Goal: Information Seeking & Learning: Find specific page/section

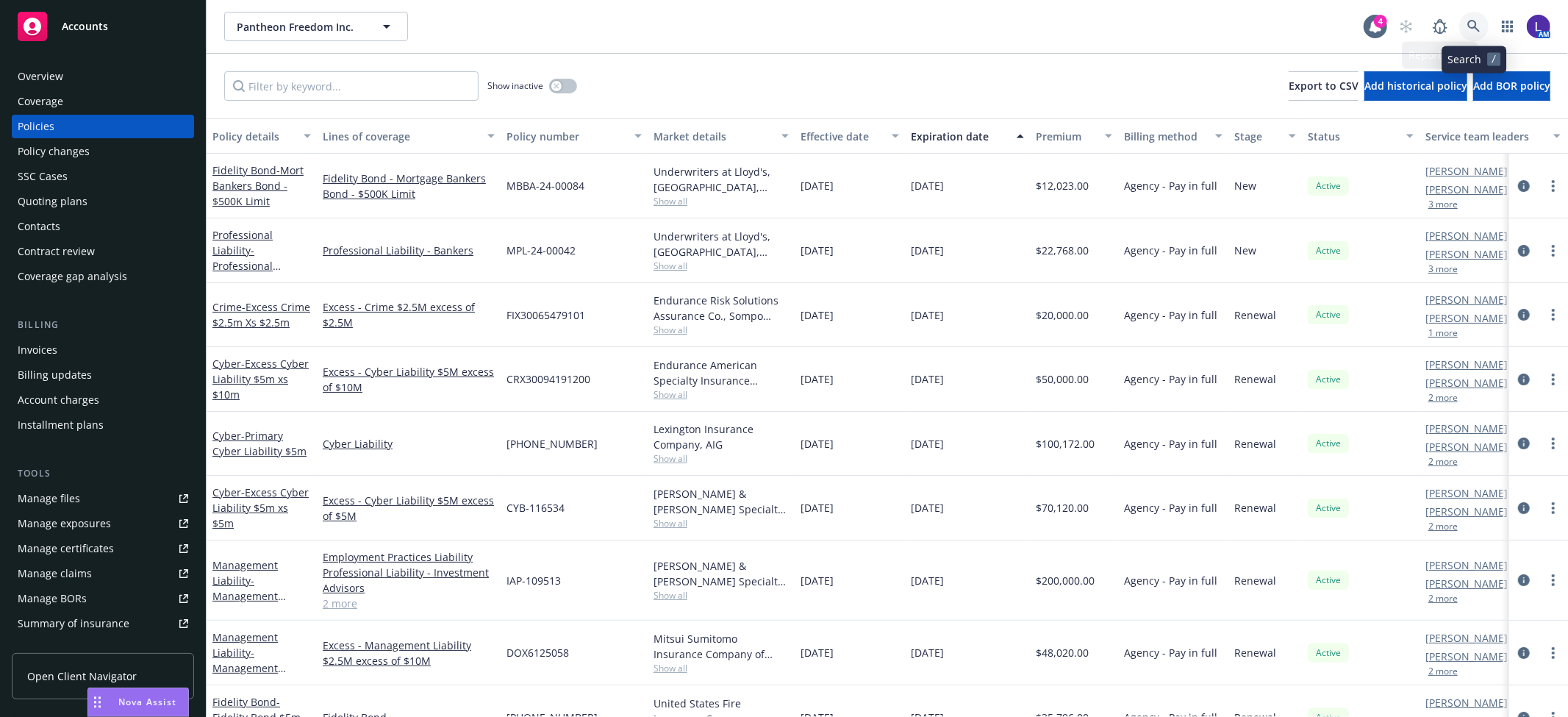
click at [1467, 25] on icon at bounding box center [1473, 26] width 13 height 13
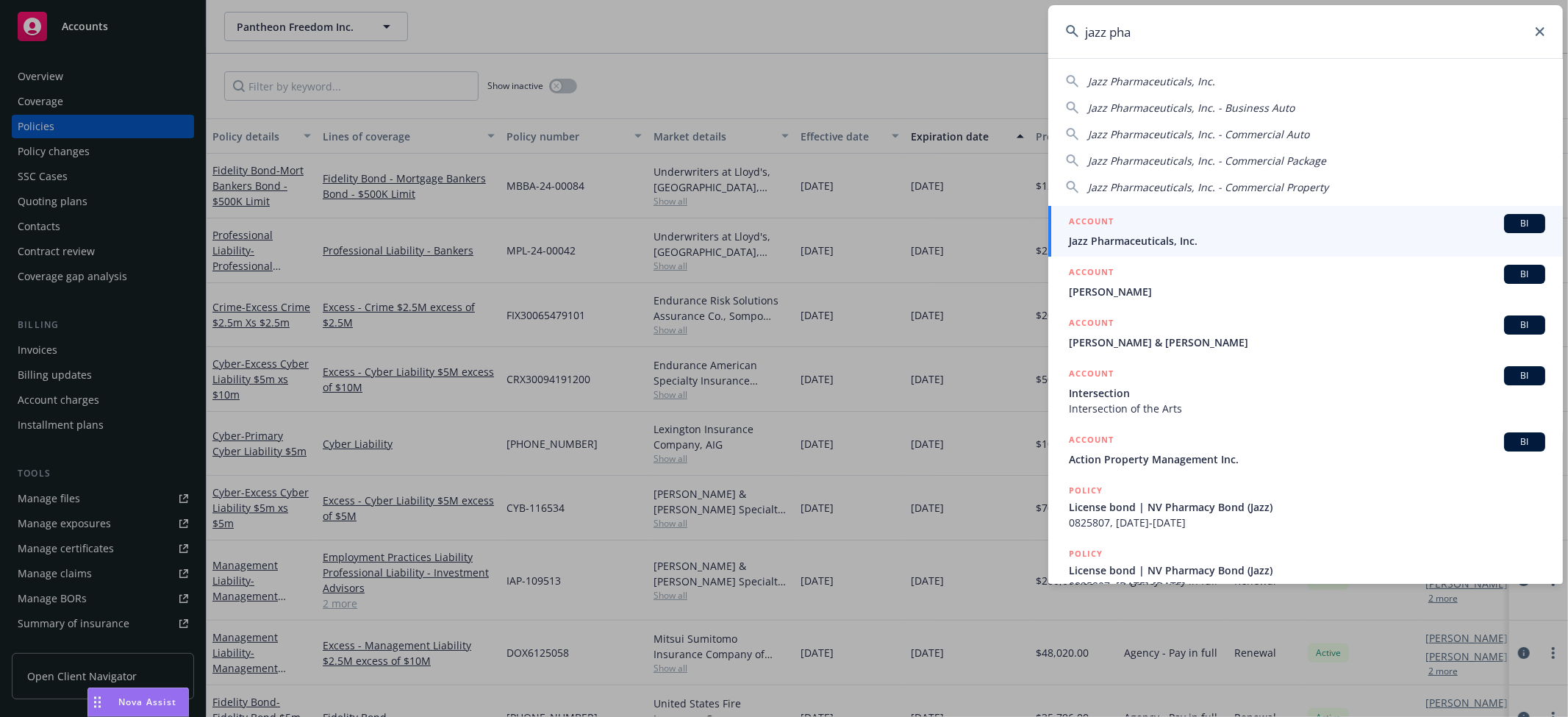
type input "jazz pha"
click at [1180, 218] on div "ACCOUNT BI" at bounding box center [1307, 223] width 477 height 19
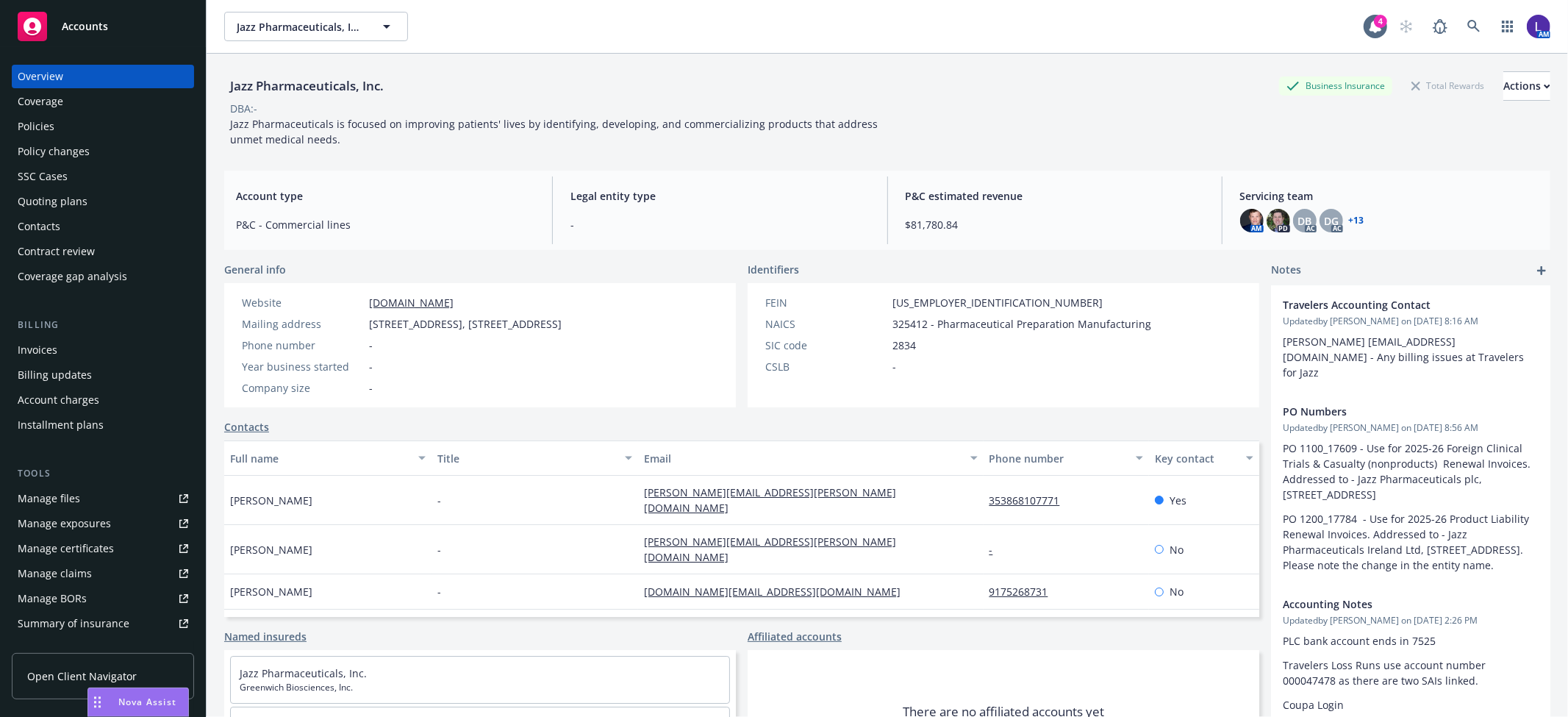
click at [98, 119] on div "Policies" at bounding box center [103, 127] width 171 height 24
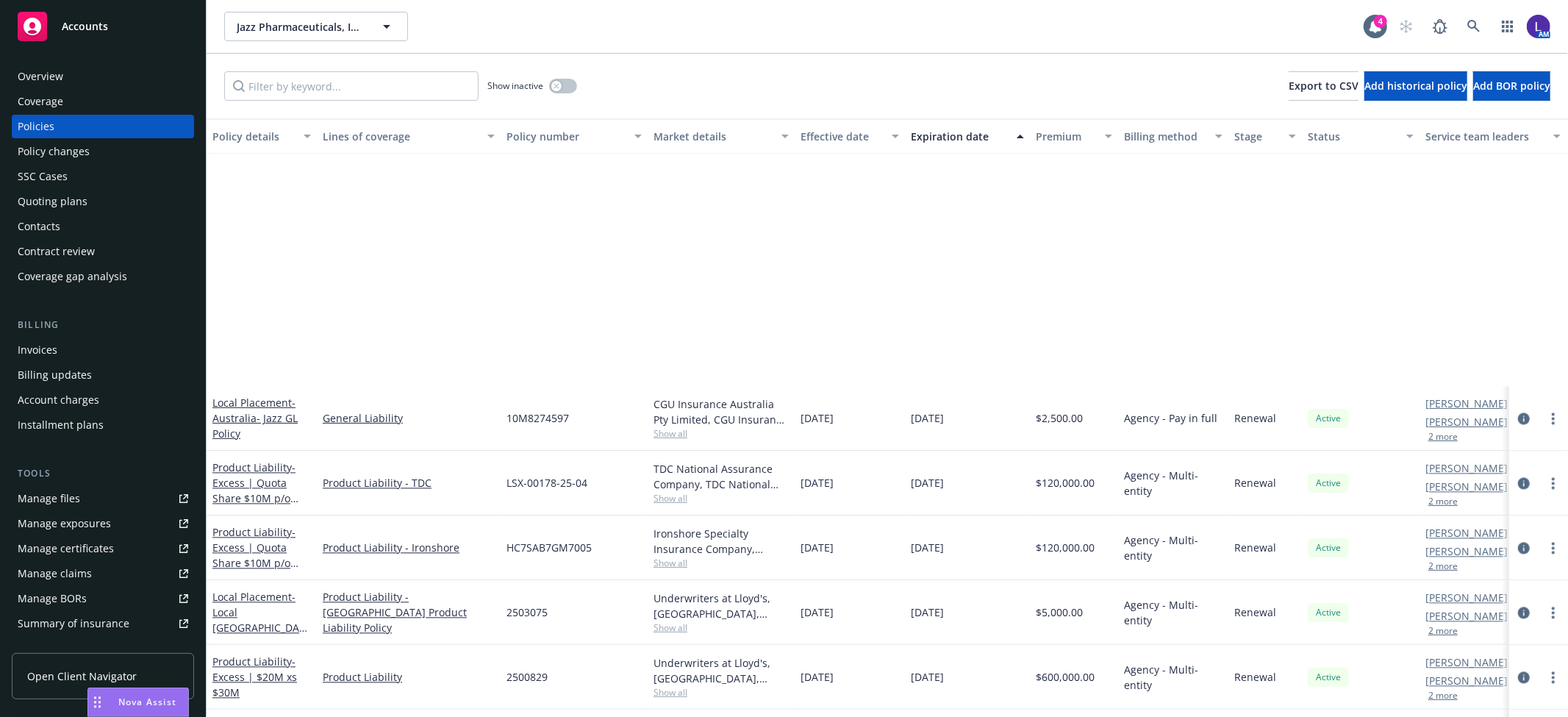
scroll to position [2858, 0]
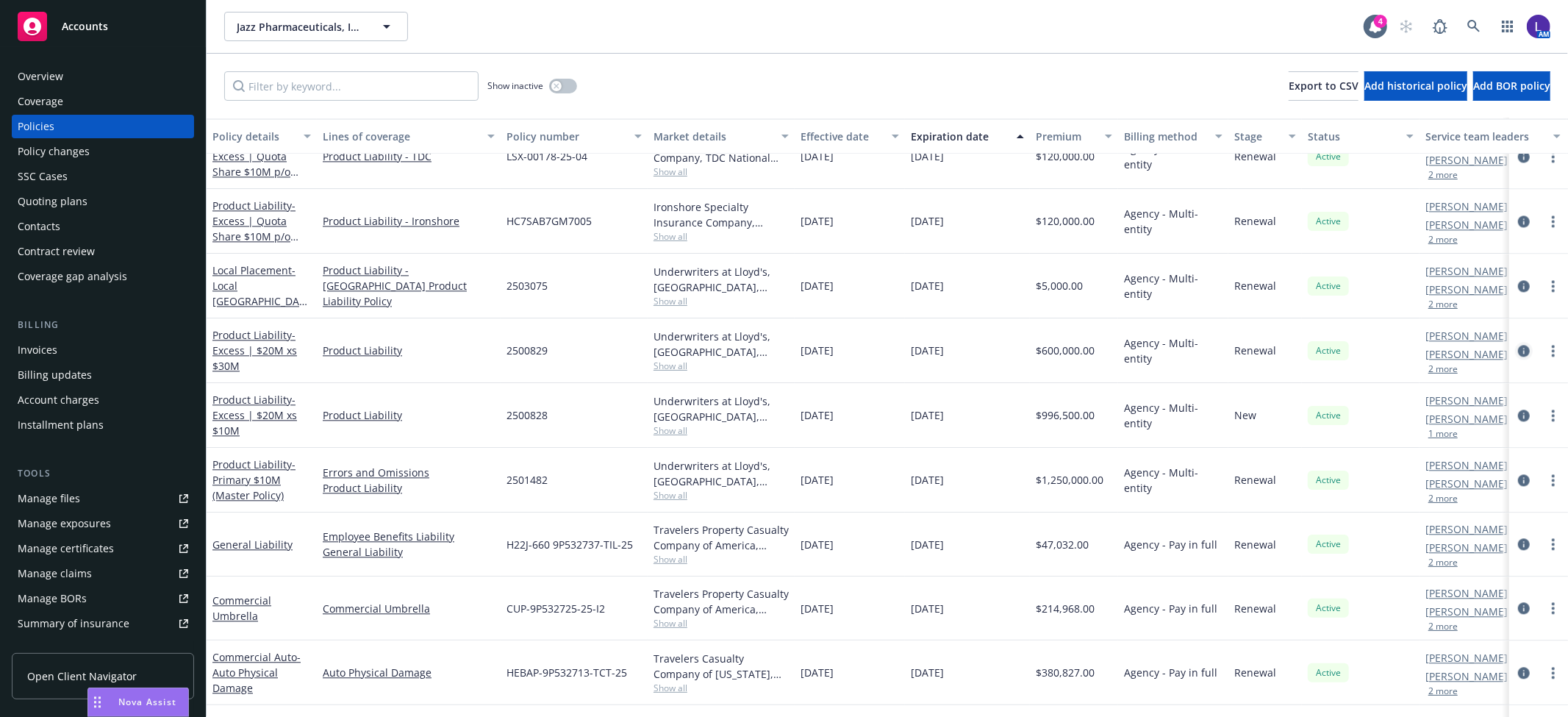
click at [1518, 346] on icon "circleInformation" at bounding box center [1524, 350] width 12 height 12
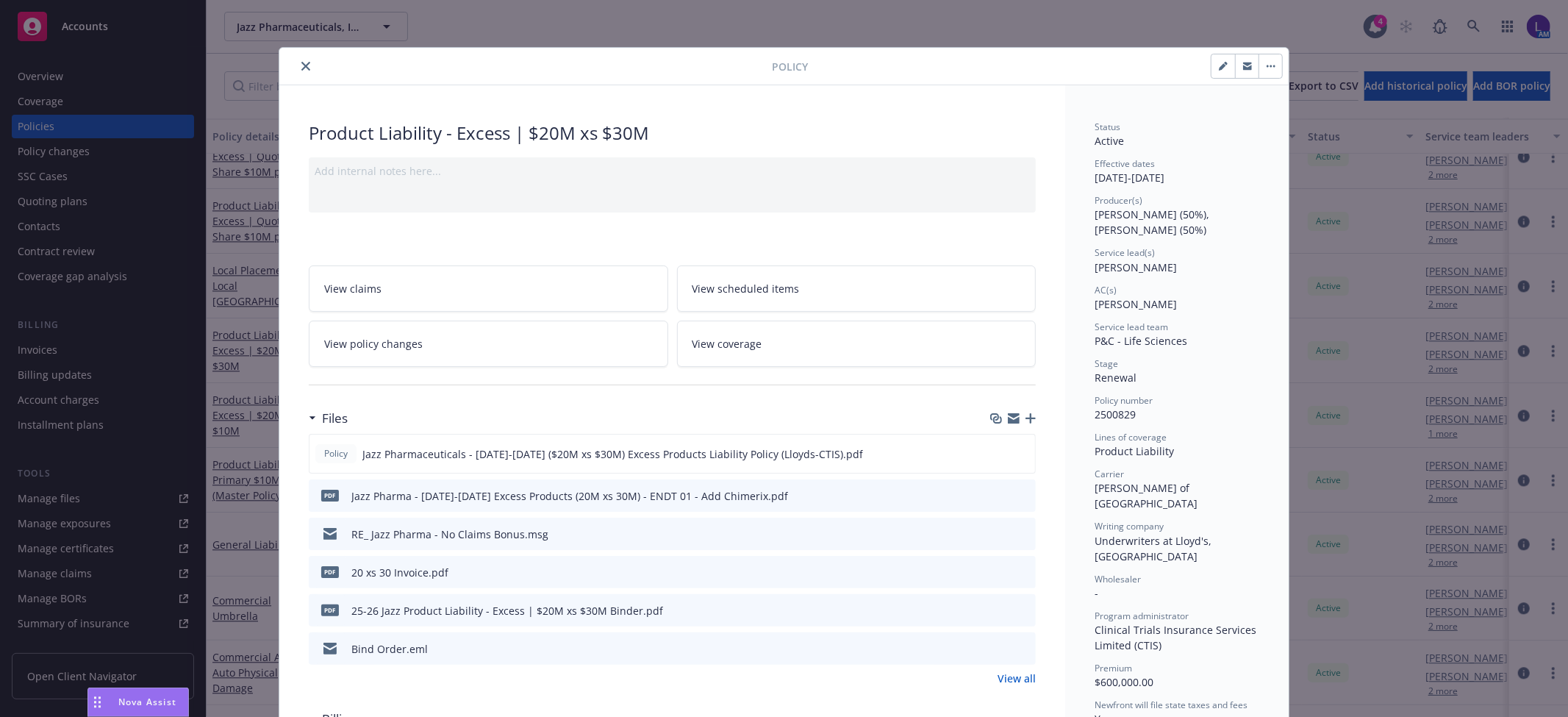
click at [301, 63] on icon "close" at bounding box center [305, 66] width 9 height 9
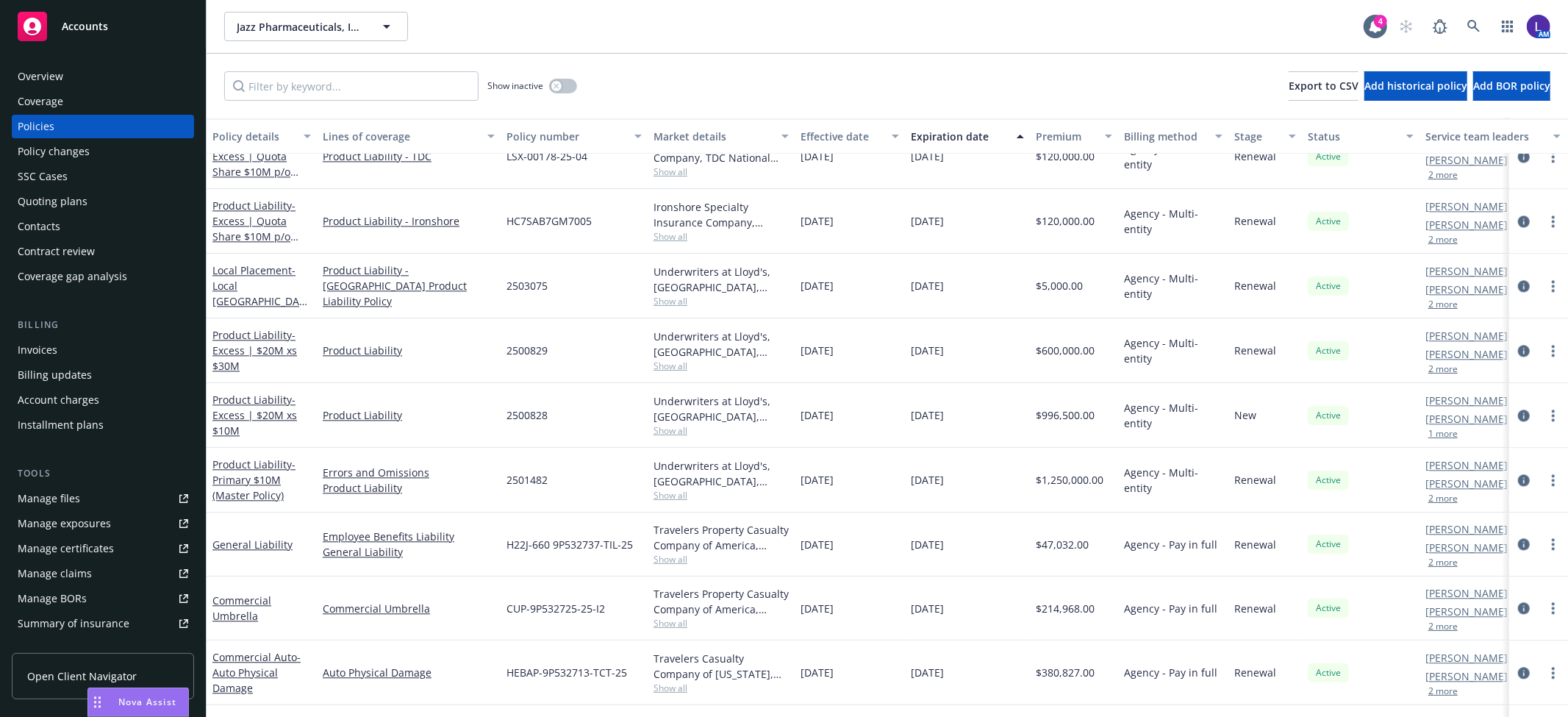
click at [57, 391] on div "Account charges" at bounding box center [58, 400] width 81 height 24
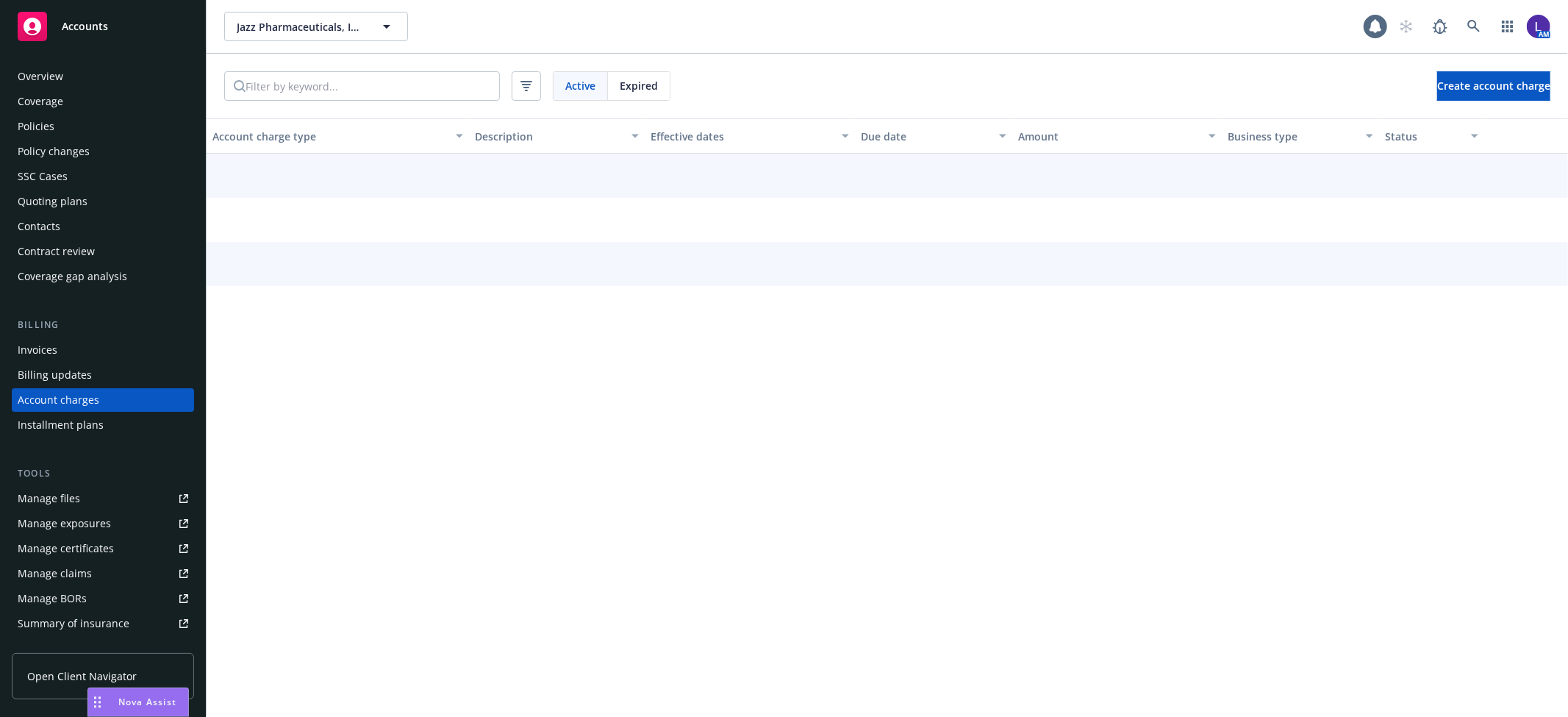
scroll to position [18, 0]
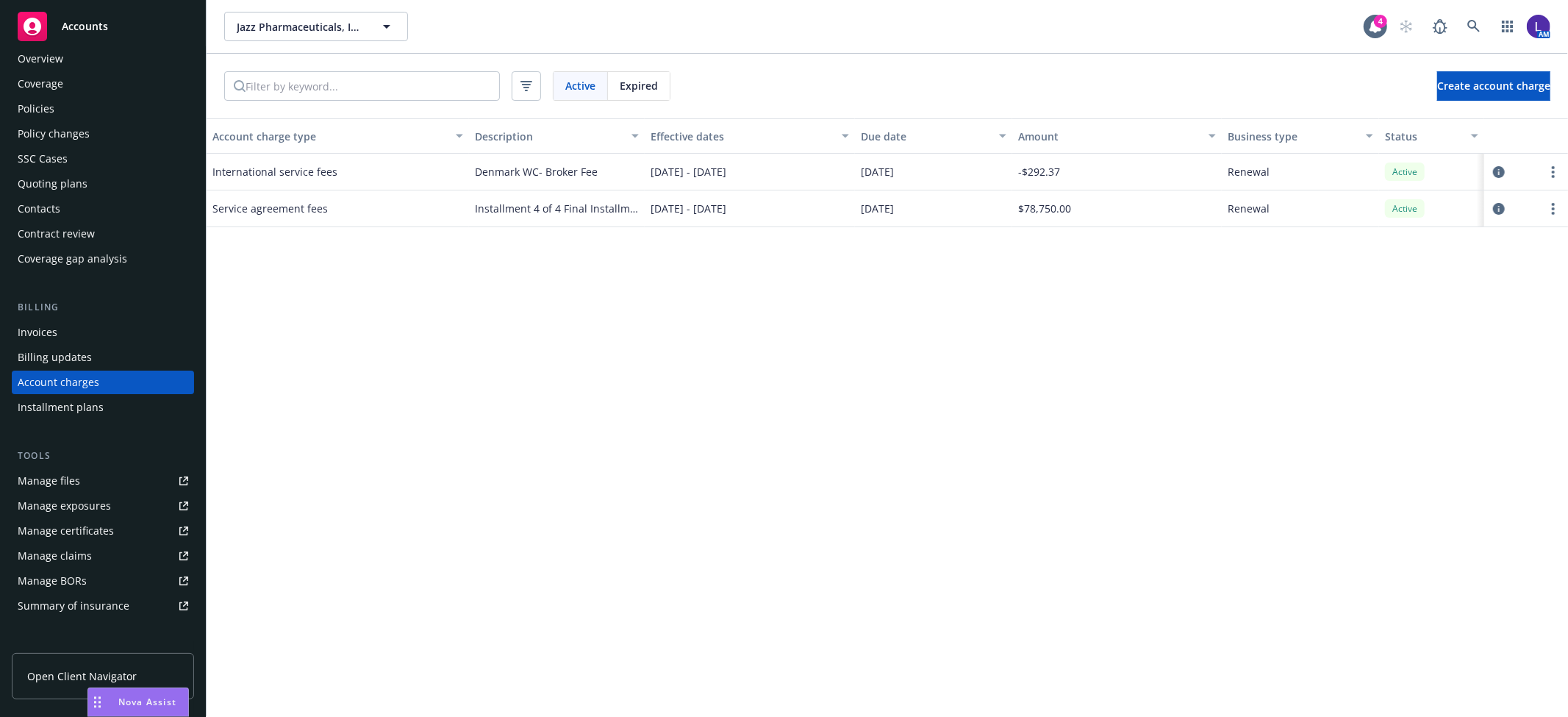
click at [615, 288] on div "Account charge type Description Effective dates Due date Amount Business type S…" at bounding box center [887, 418] width 1361 height 598
click at [39, 113] on div "Policies" at bounding box center [35, 109] width 36 height 24
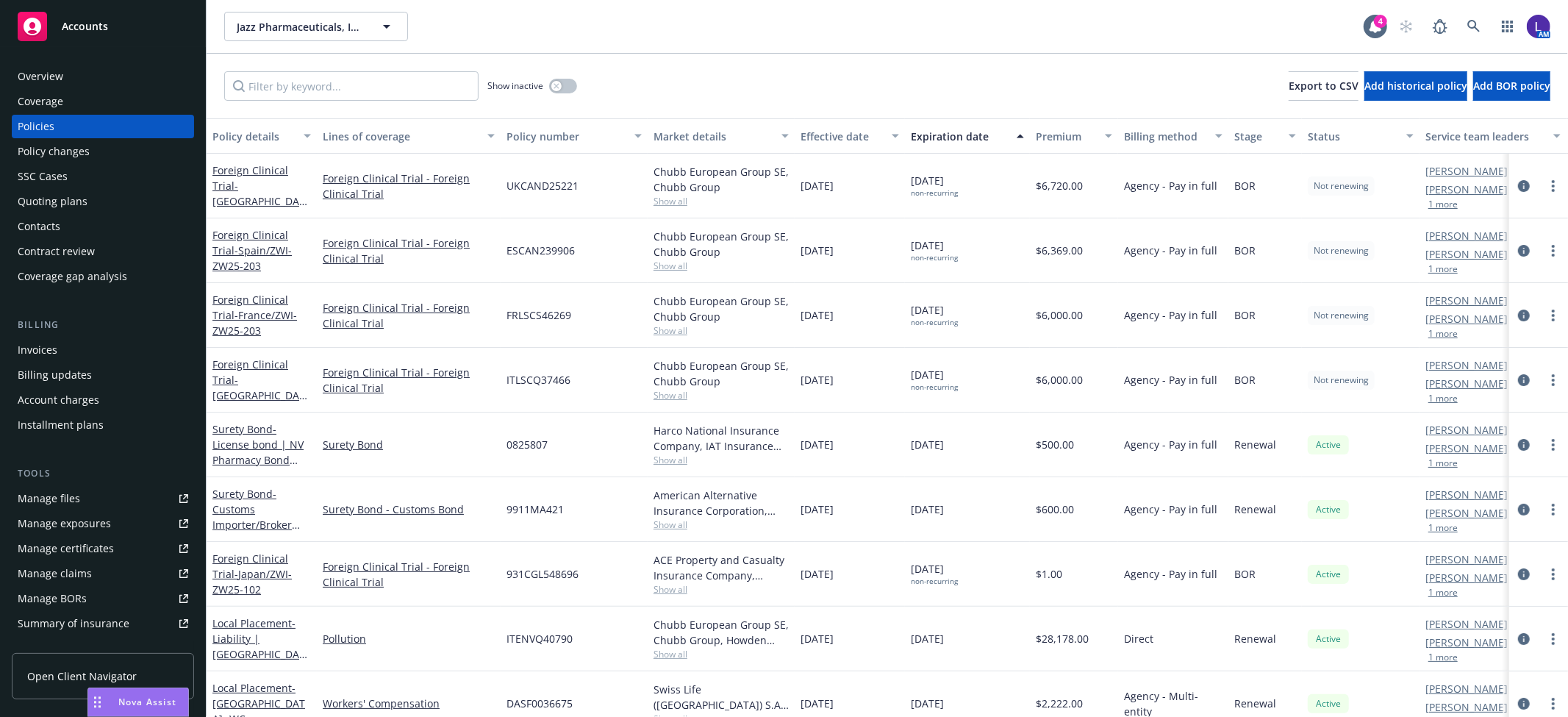
click at [83, 400] on div "Account charges" at bounding box center [58, 400] width 81 height 24
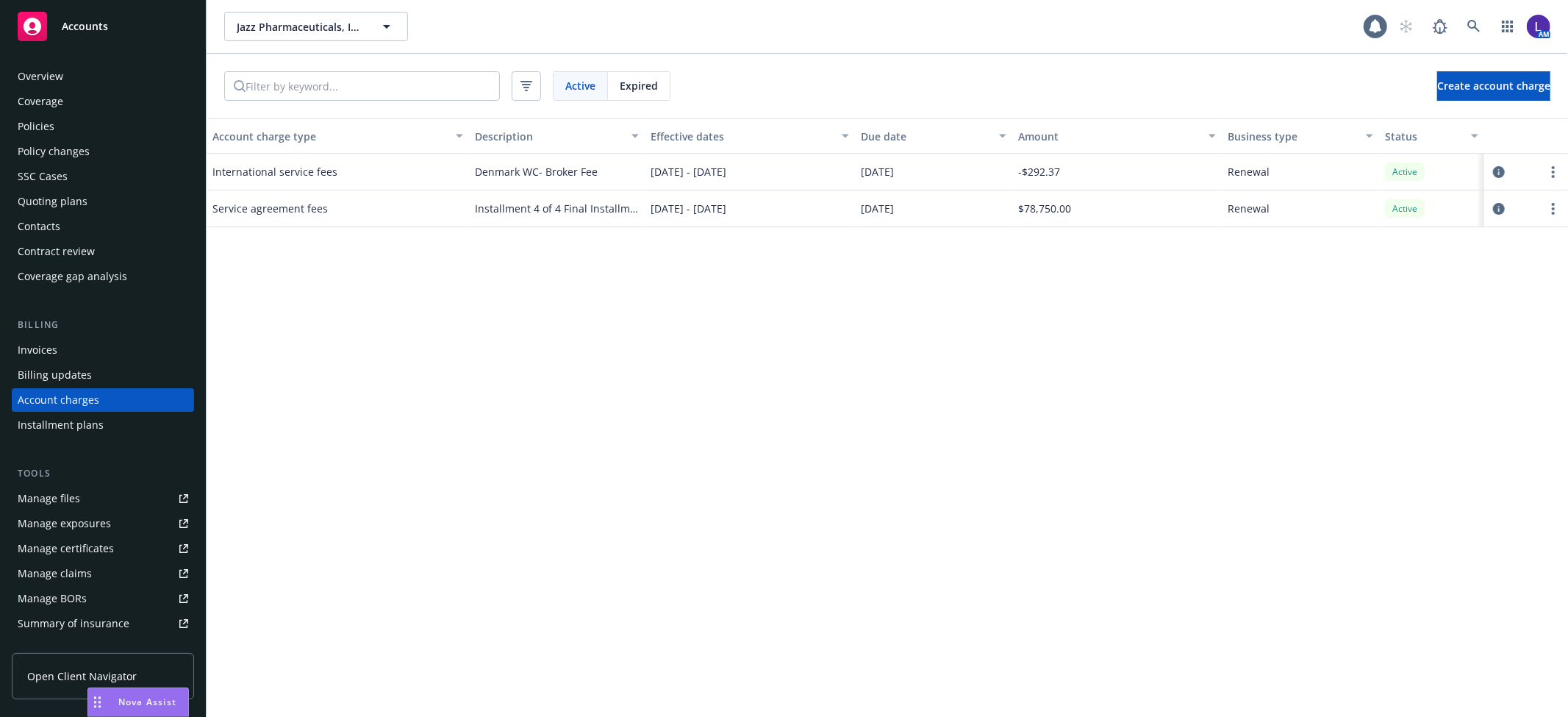
scroll to position [18, 0]
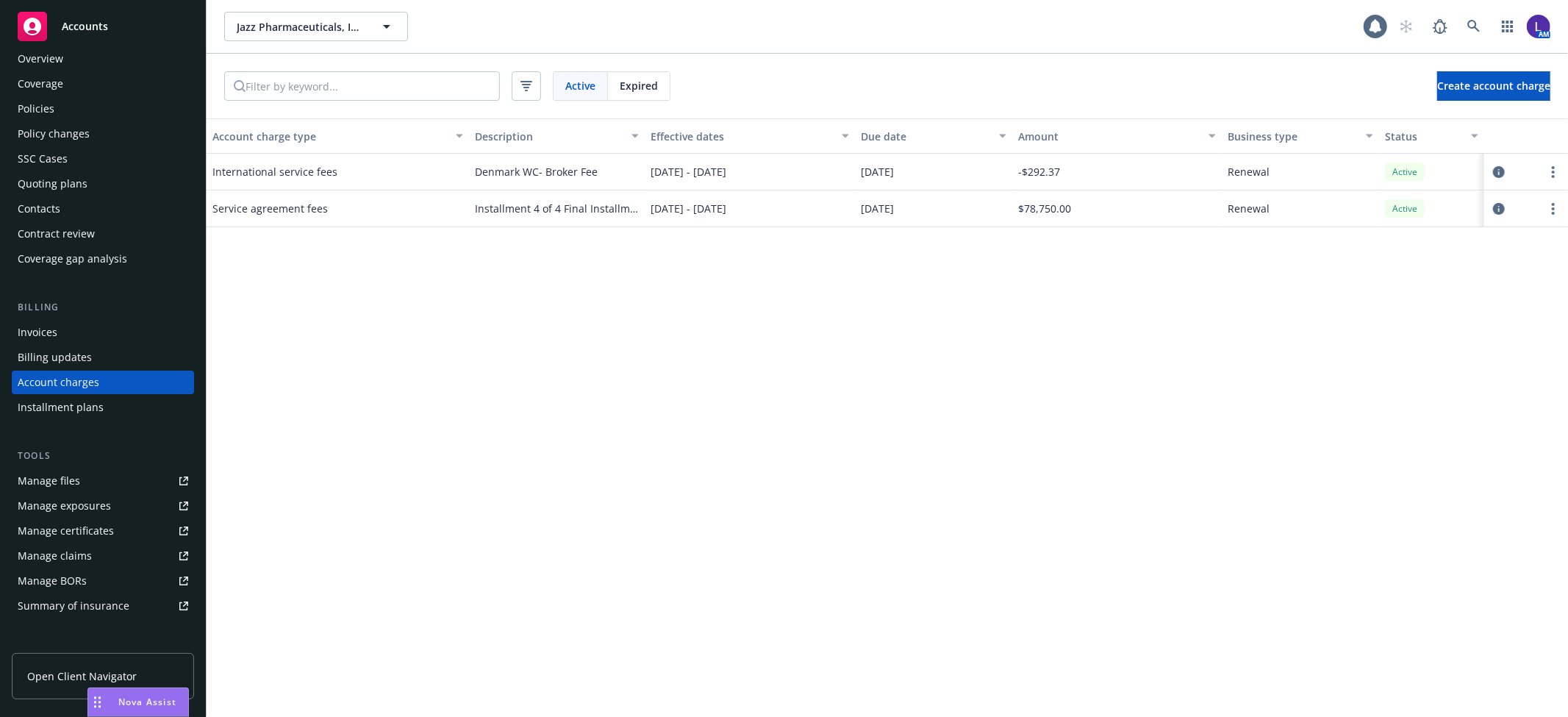
click at [621, 83] on span "Expired" at bounding box center [638, 85] width 38 height 16
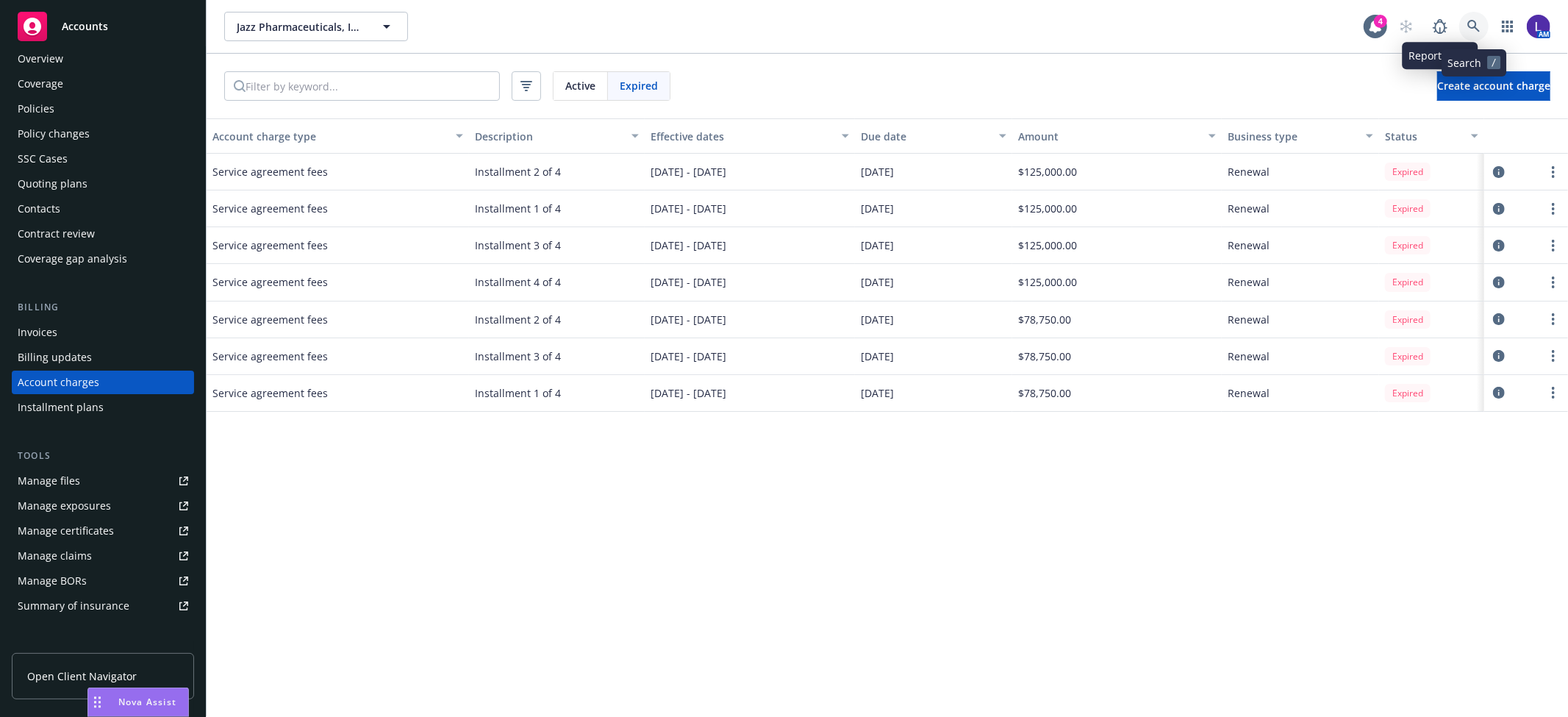
click at [1474, 23] on icon at bounding box center [1473, 26] width 13 height 13
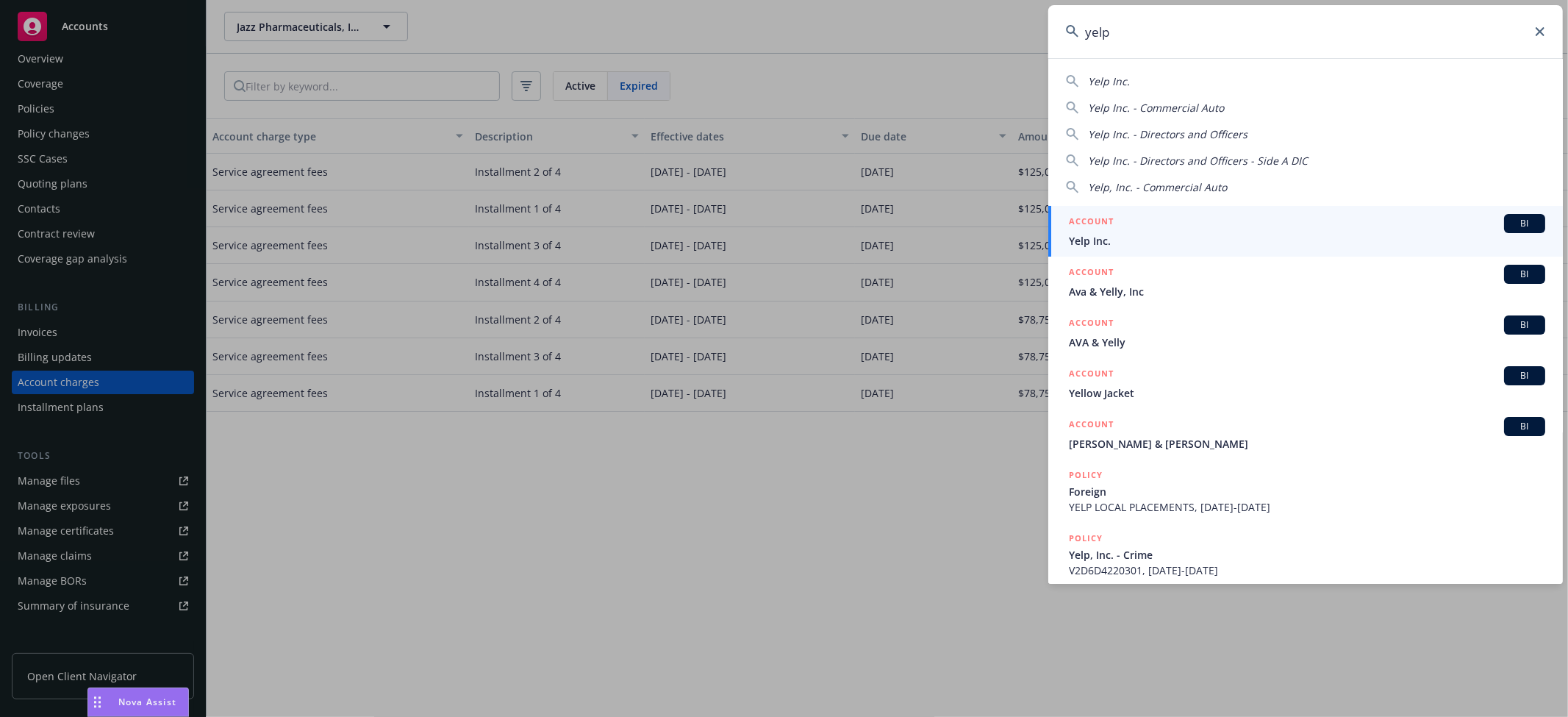
type input "yelp"
click at [1148, 238] on span "Yelp Inc." at bounding box center [1307, 241] width 477 height 16
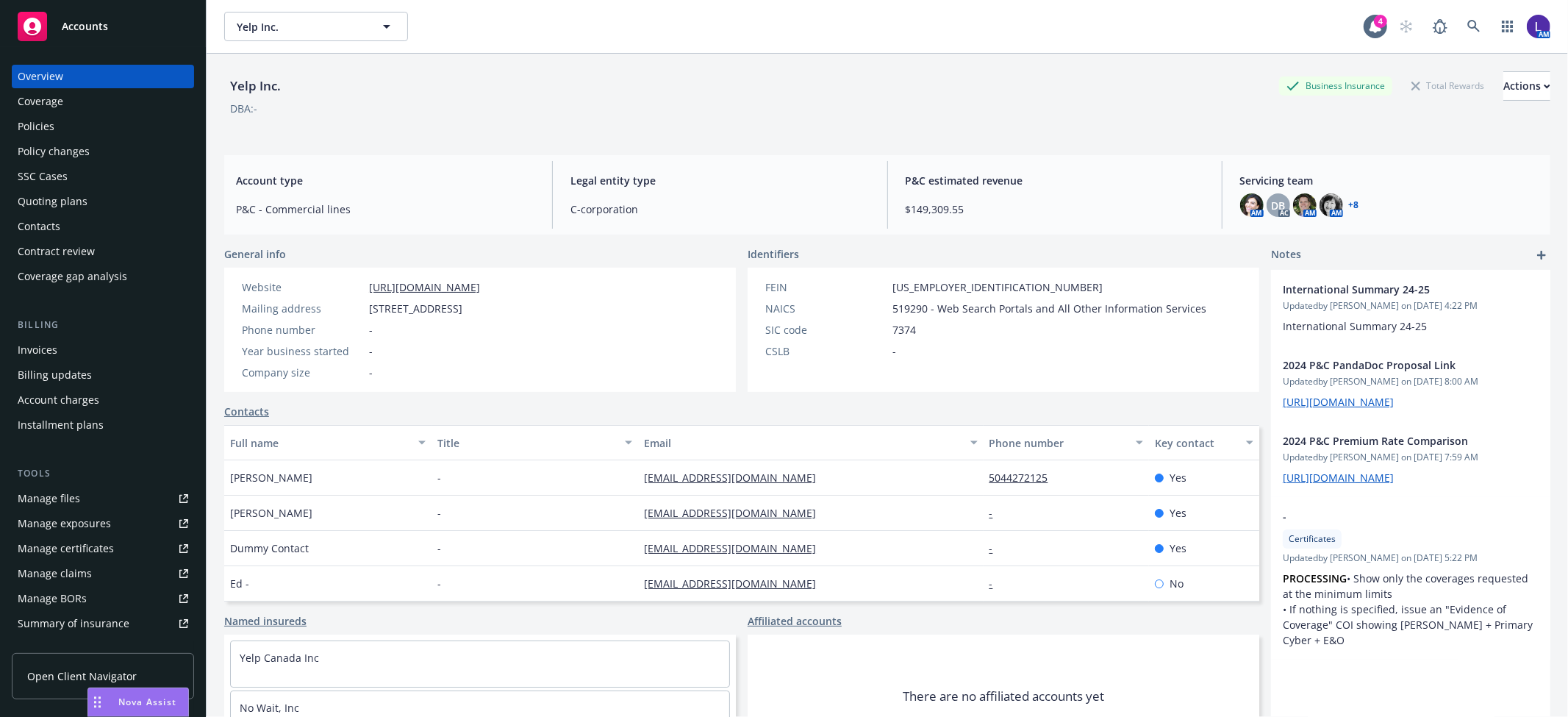
click at [72, 127] on div "Policies" at bounding box center [103, 127] width 171 height 24
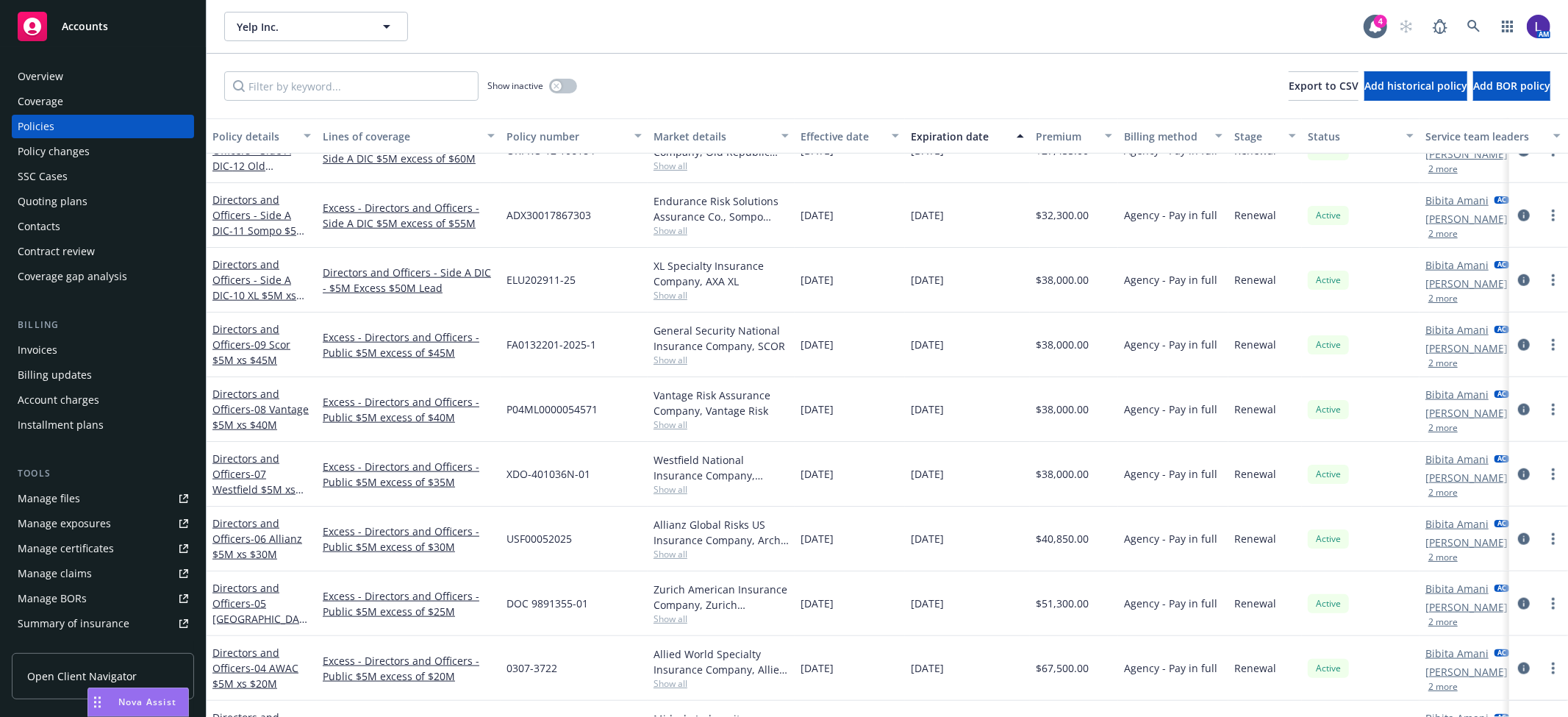
scroll to position [1470, 0]
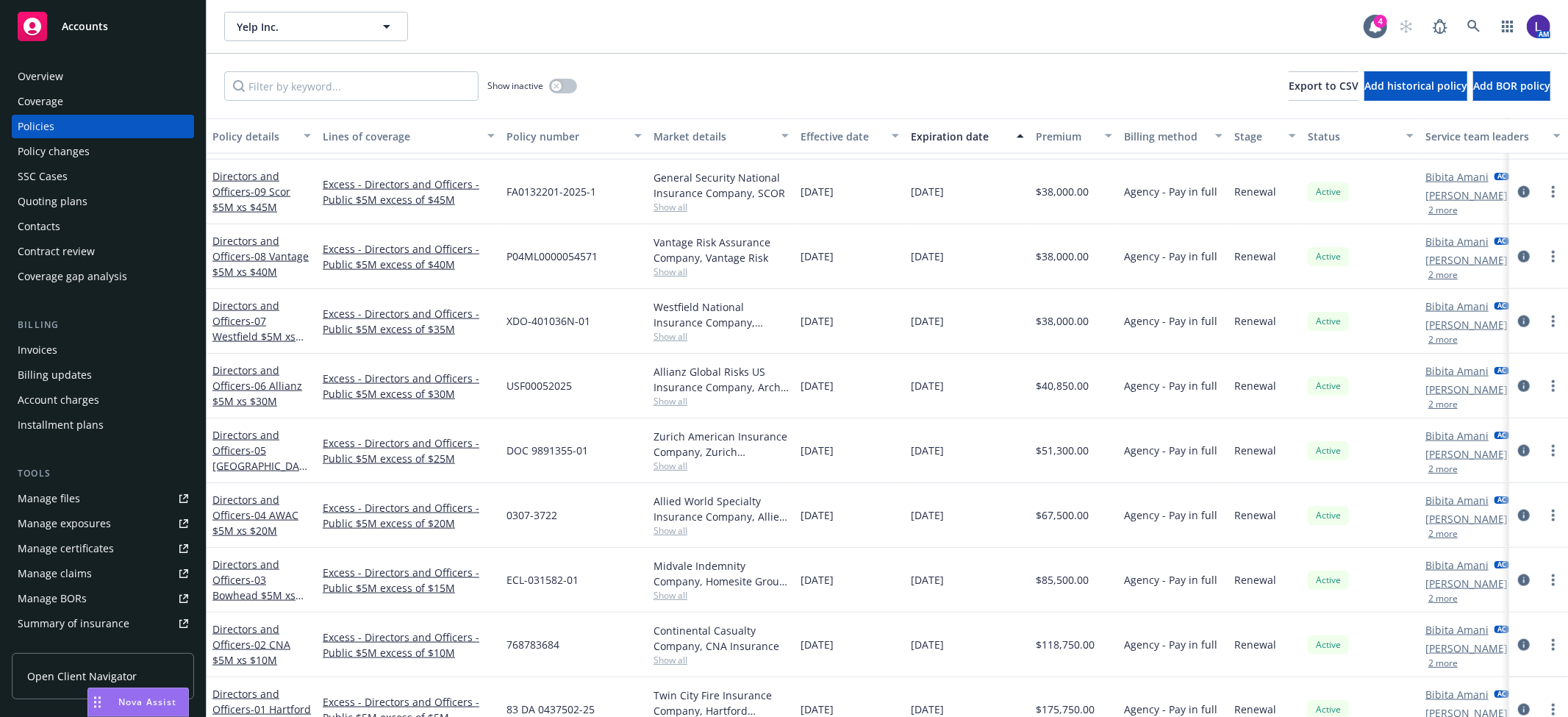
click at [50, 78] on div "Overview" at bounding box center [40, 77] width 45 height 24
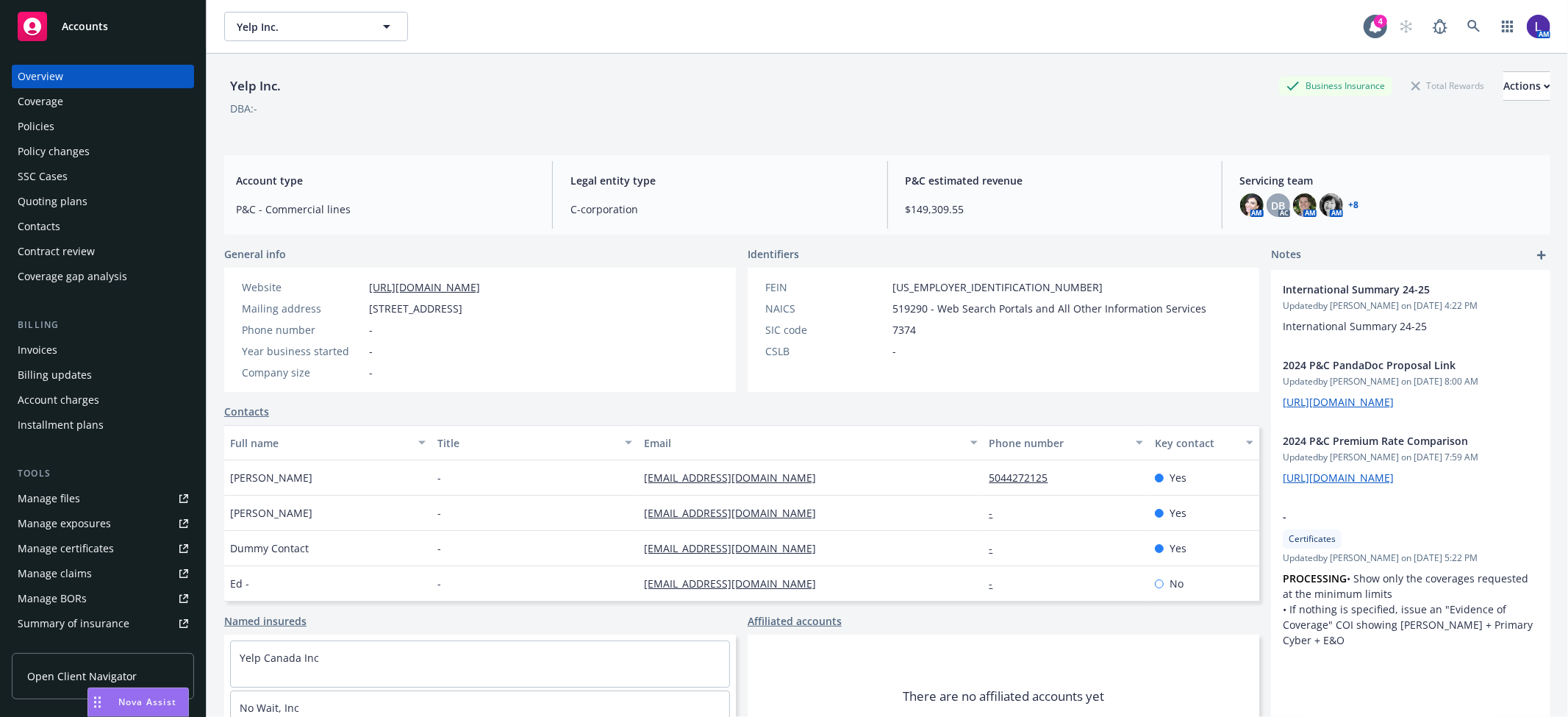
click at [63, 122] on div "Policies" at bounding box center [103, 127] width 171 height 24
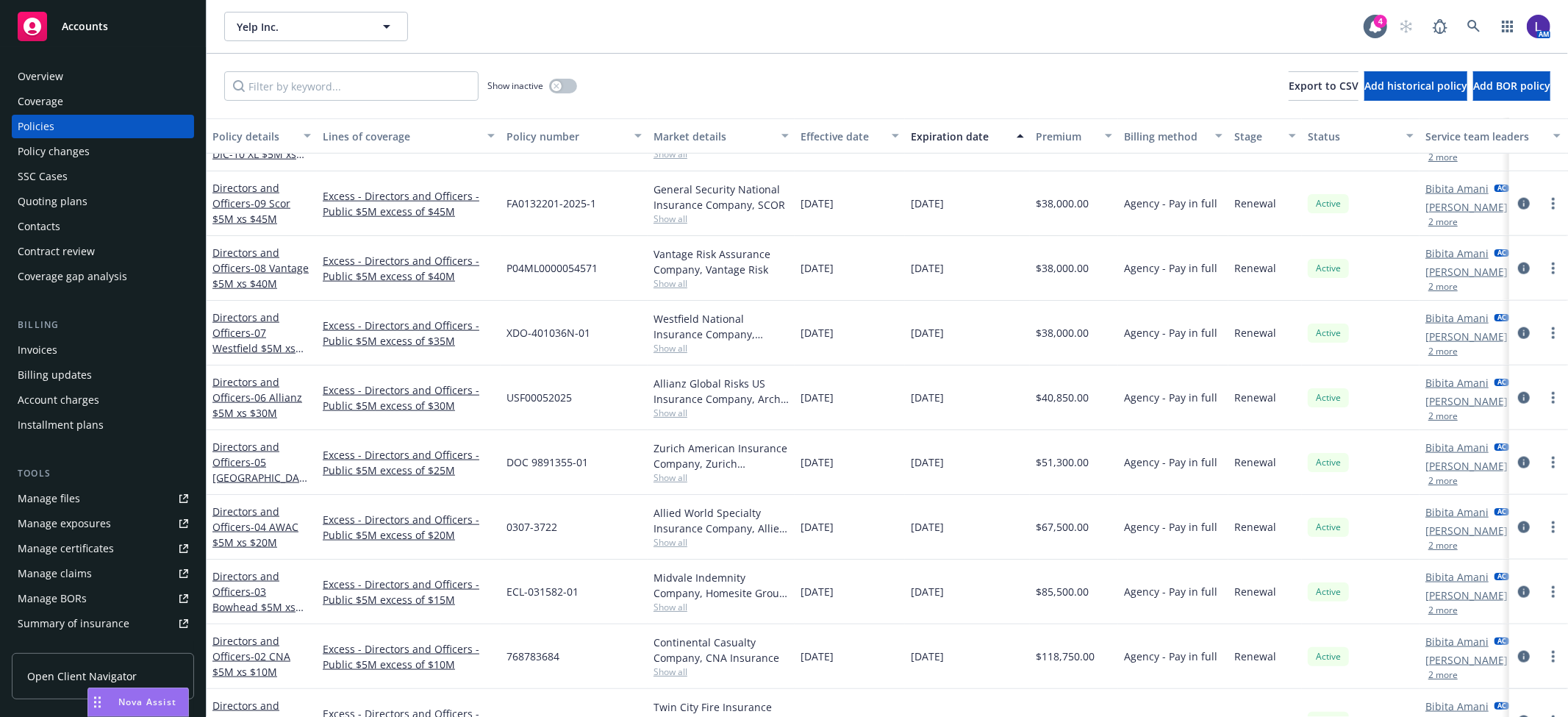
scroll to position [1388, 0]
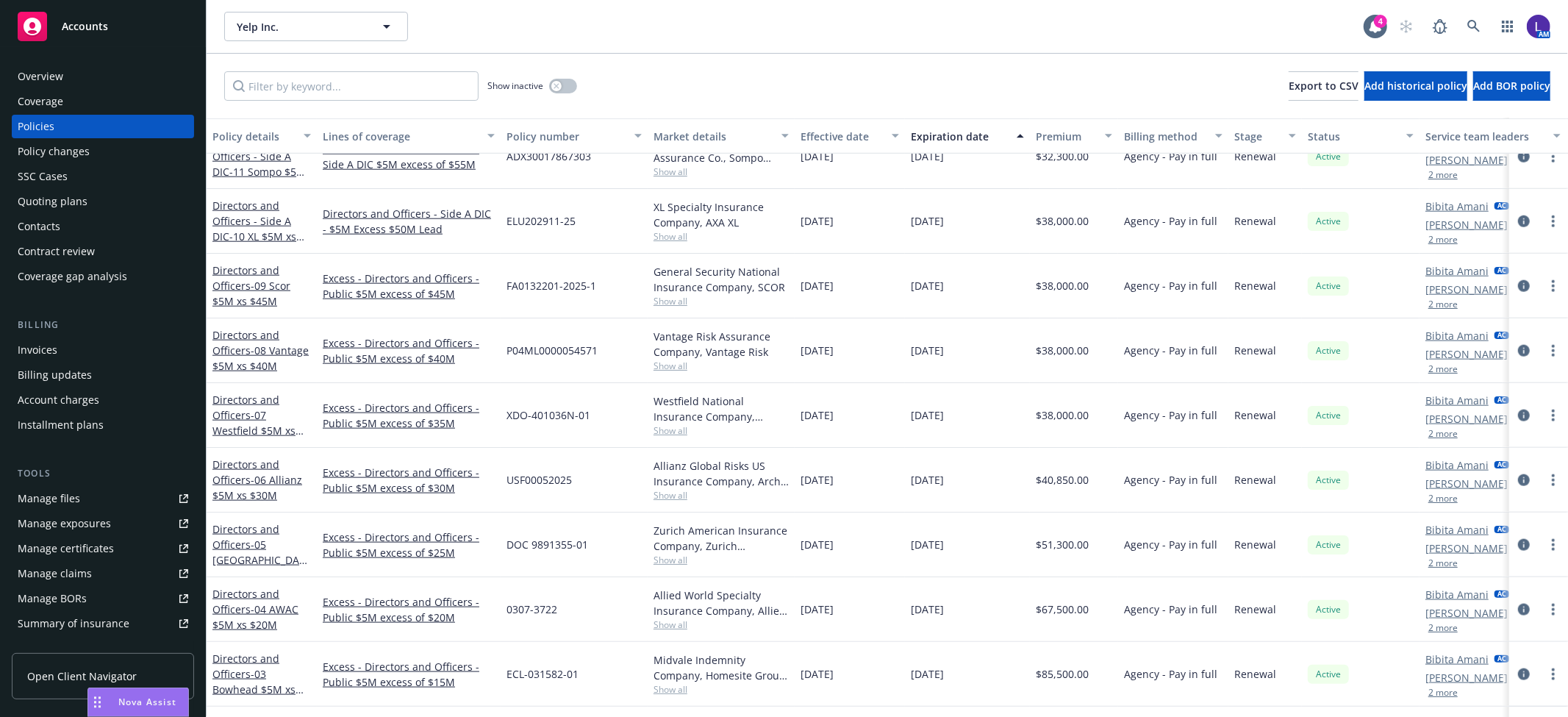
click at [45, 395] on div "Account charges" at bounding box center [58, 400] width 81 height 24
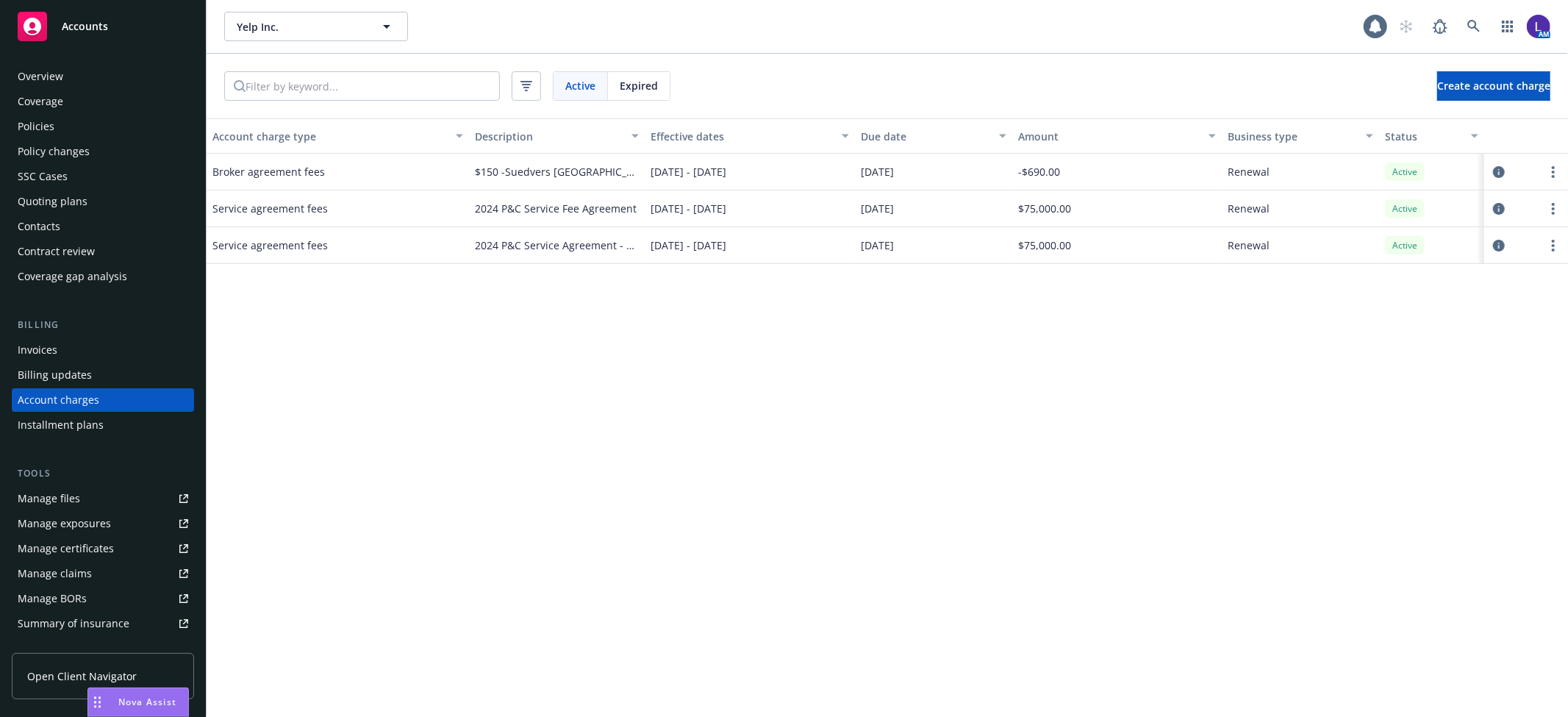
scroll to position [18, 0]
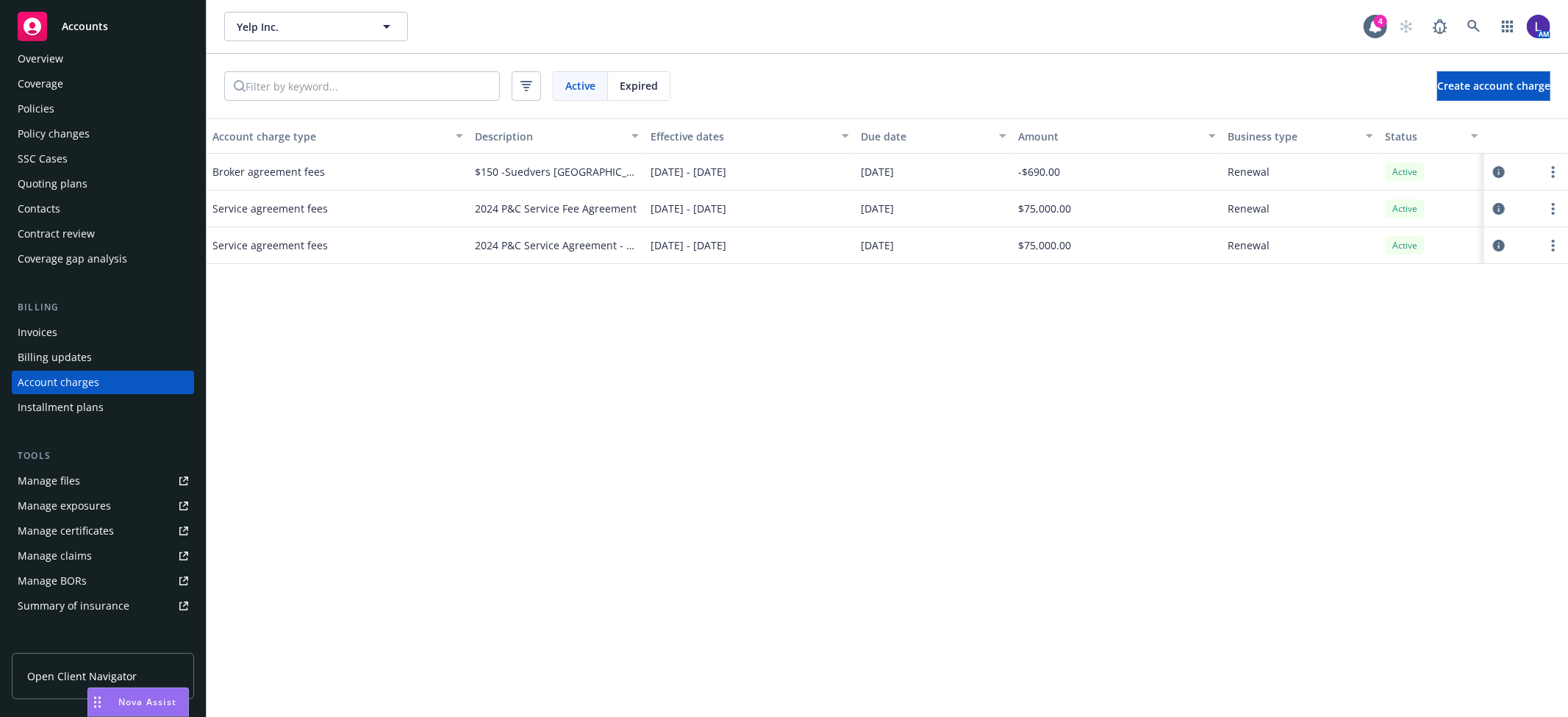
click at [570, 203] on span "2024 P&C Service Fee Agreement" at bounding box center [555, 209] width 162 height 16
click at [1494, 203] on icon "circleInformation" at bounding box center [1498, 209] width 12 height 12
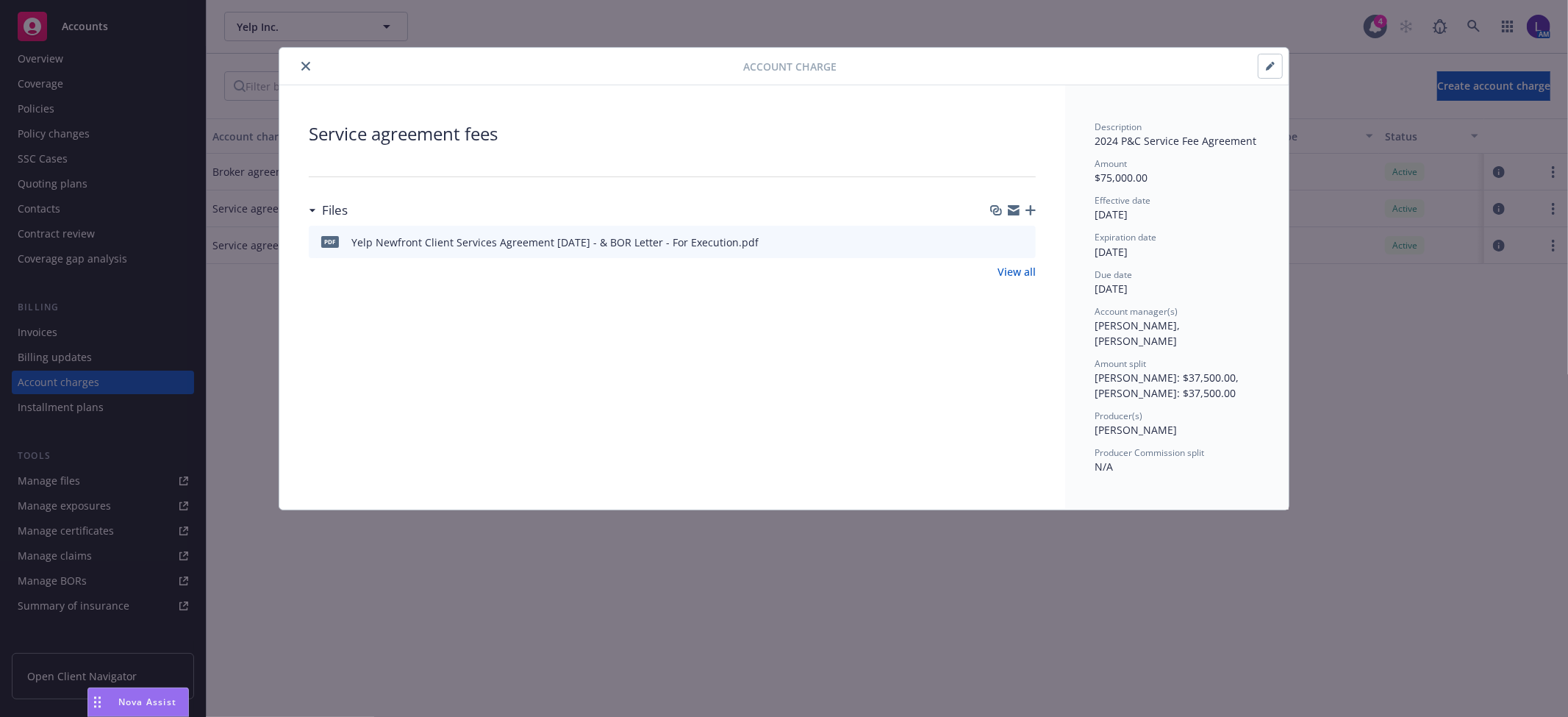
click at [307, 64] on icon "close" at bounding box center [305, 66] width 9 height 9
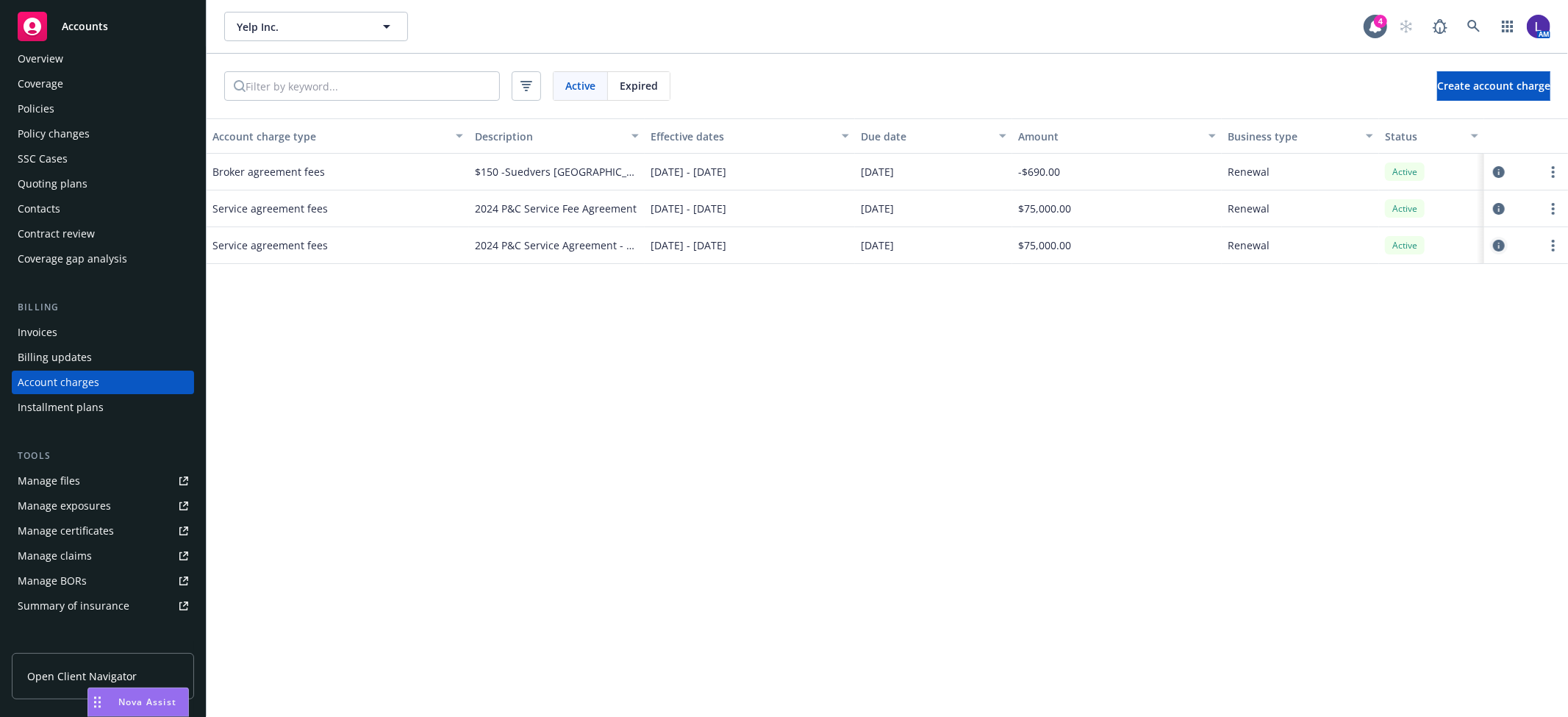
click at [1500, 247] on icon "circleInformation" at bounding box center [1498, 245] width 12 height 12
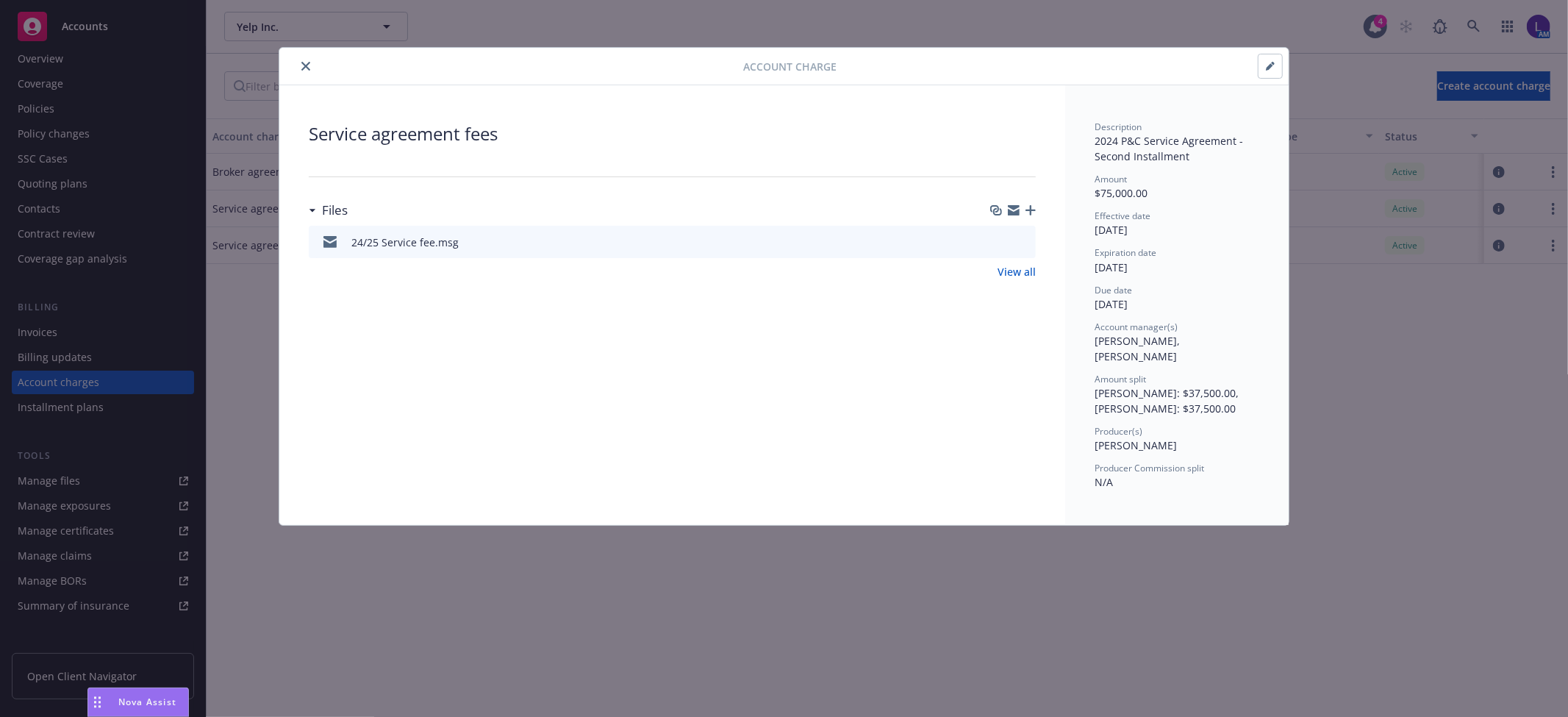
click at [303, 68] on icon "close" at bounding box center [305, 66] width 9 height 9
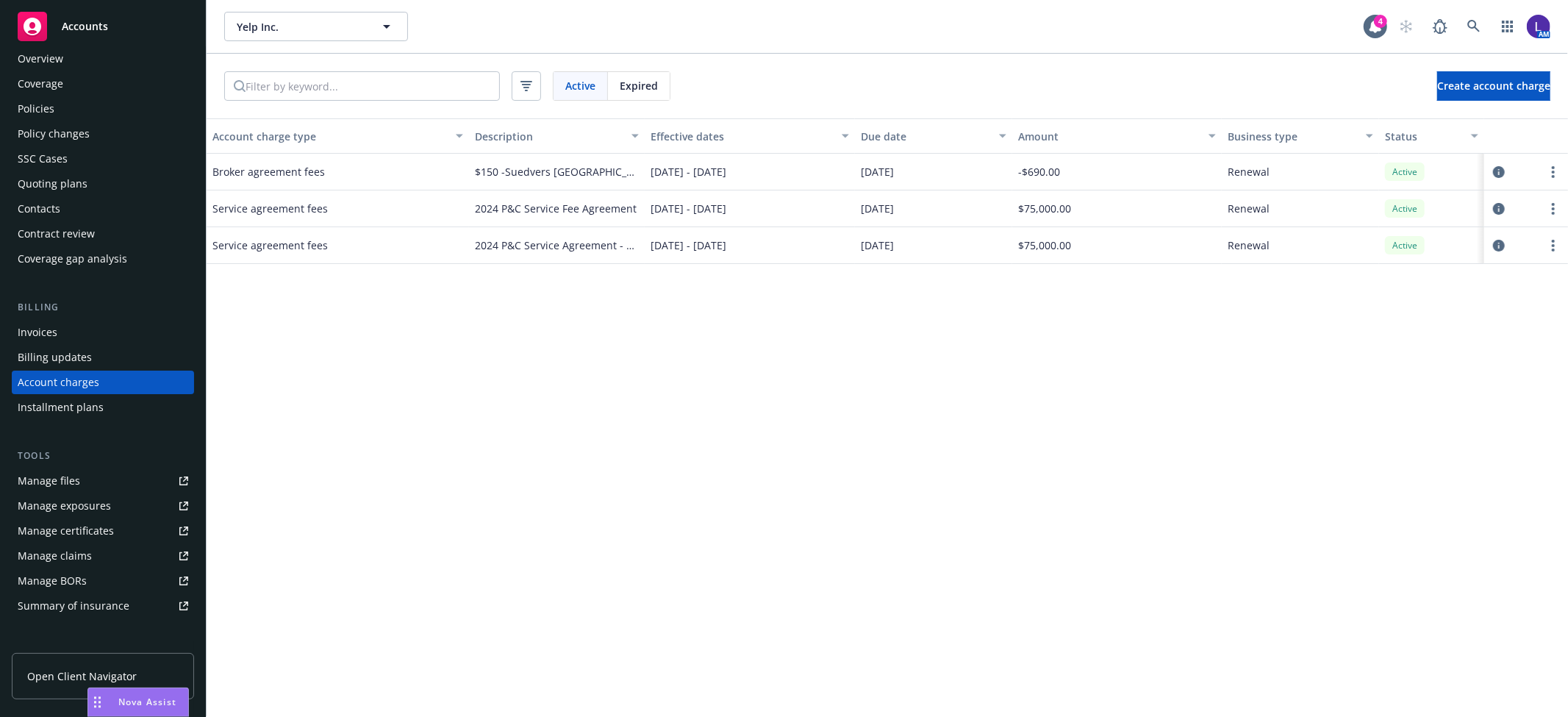
click at [1061, 465] on div "Account charge type Description Effective dates Due date Amount Business type S…" at bounding box center [887, 418] width 1361 height 598
click at [23, 100] on div "Policies" at bounding box center [35, 109] width 36 height 24
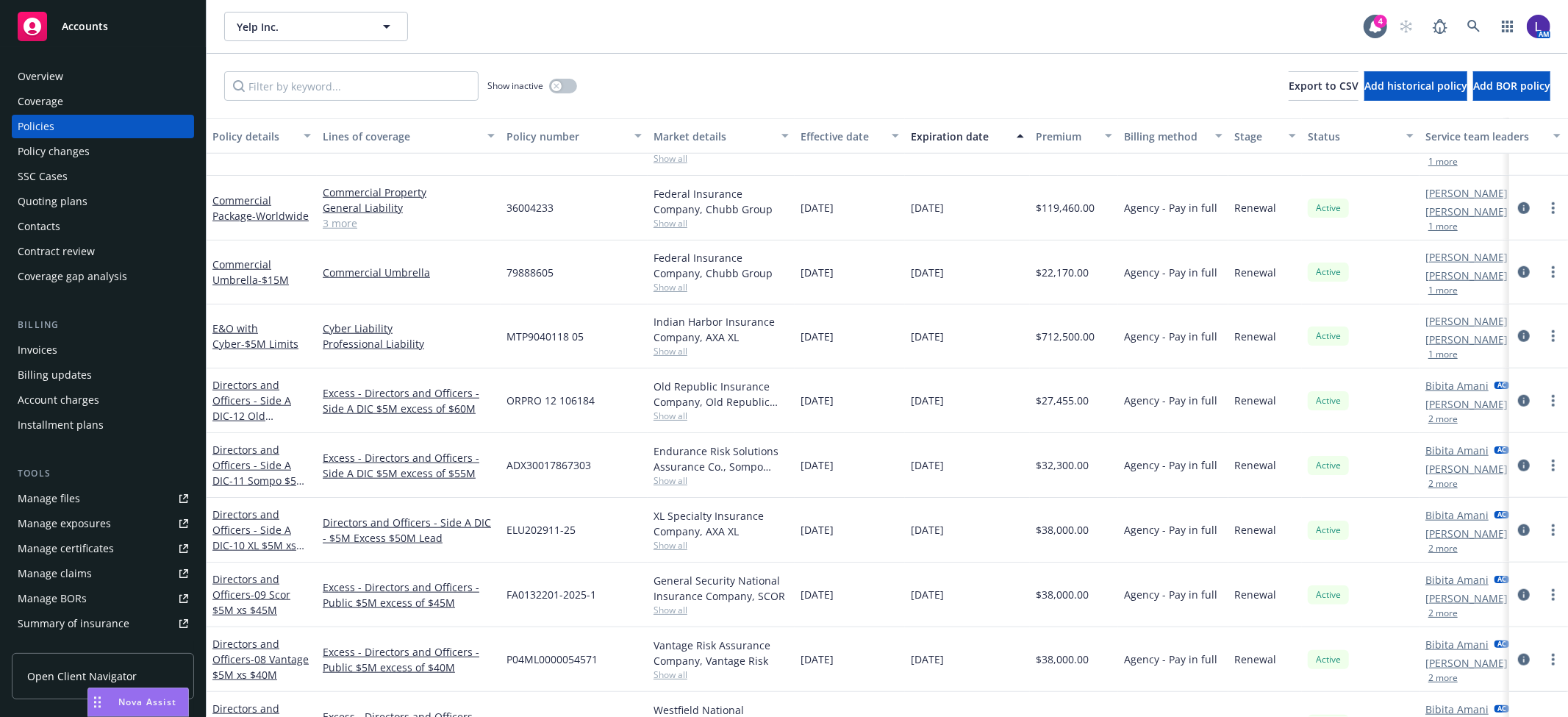
scroll to position [1076, 0]
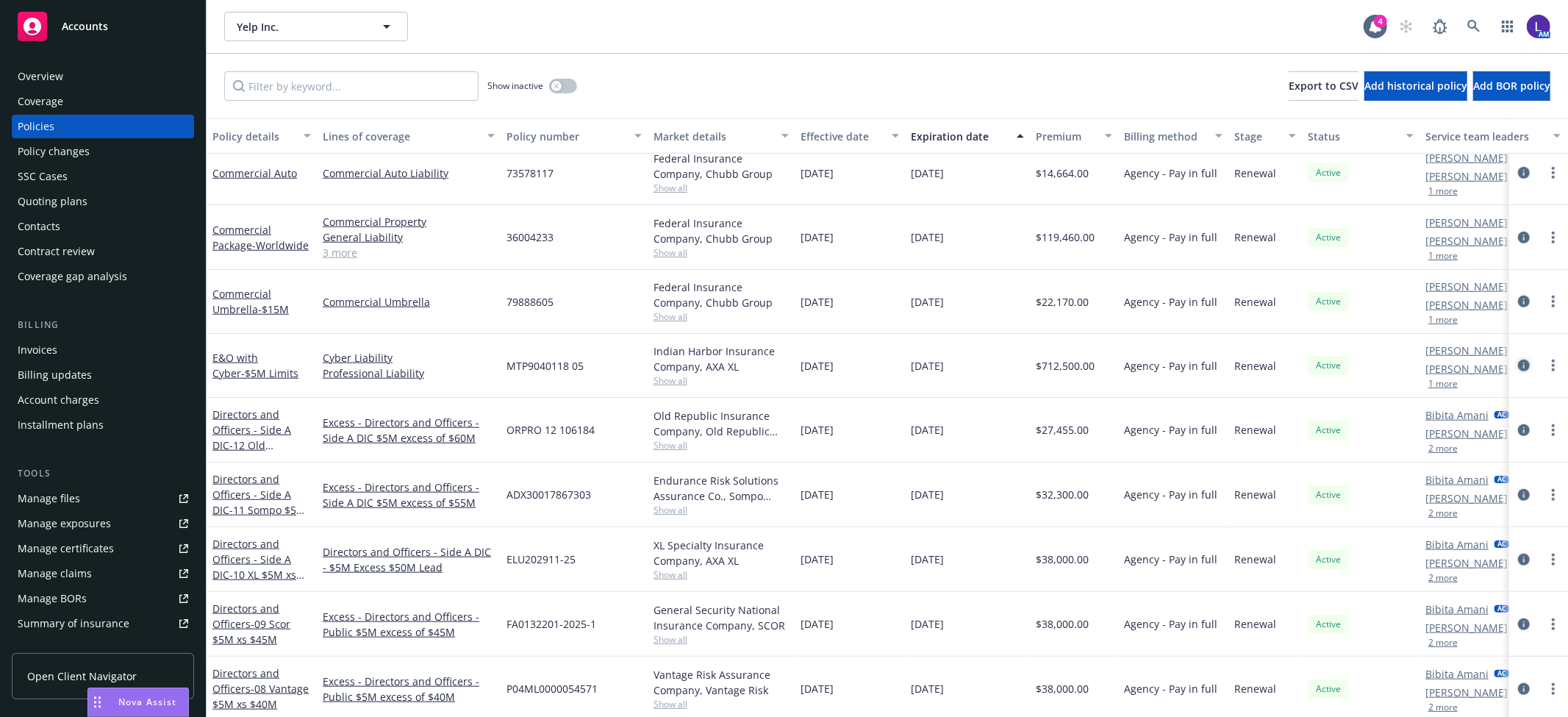
click at [1518, 365] on icon "circleInformation" at bounding box center [1524, 365] width 12 height 12
